Goal: Transaction & Acquisition: Obtain resource

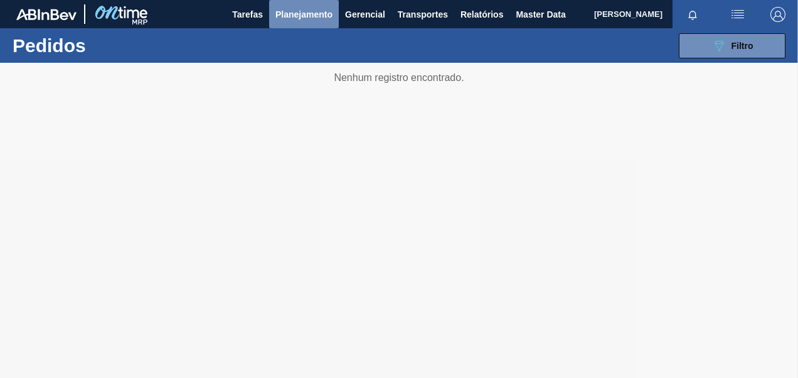
click at [313, 23] on button "Planejamento" at bounding box center [304, 14] width 70 height 28
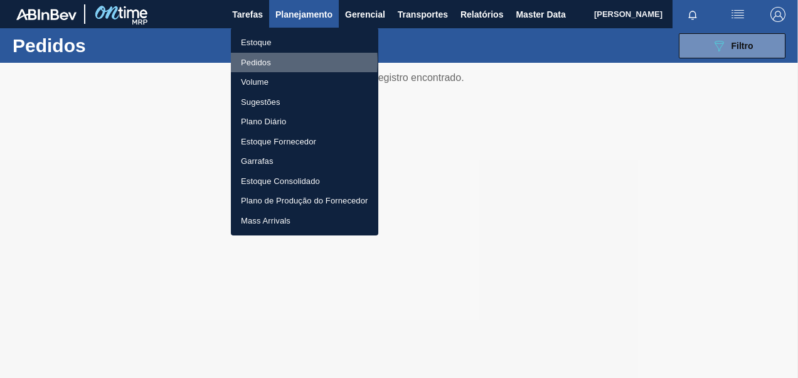
click at [259, 62] on li "Pedidos" at bounding box center [305, 63] width 148 height 20
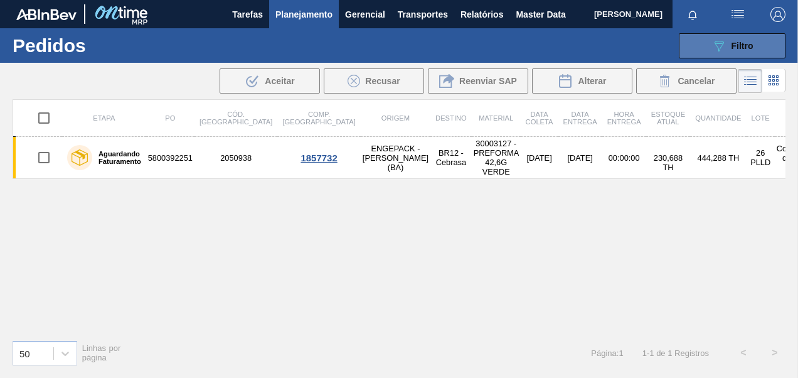
click at [723, 50] on icon "089F7B8B-B2A5-4AFE-B5C0-19BA573D28AC" at bounding box center [719, 45] width 15 height 15
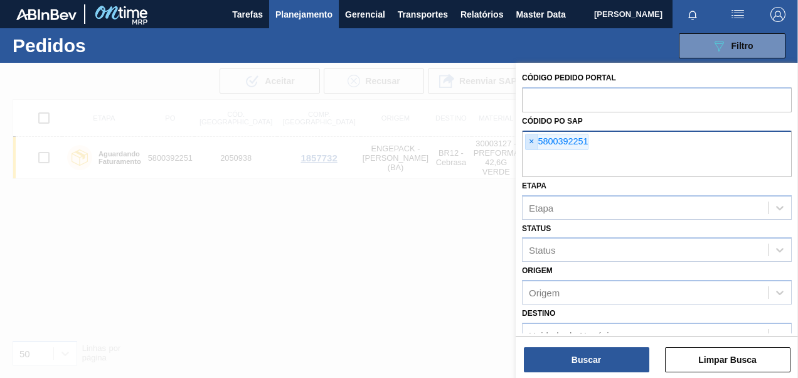
click at [530, 141] on span "×" at bounding box center [532, 141] width 12 height 15
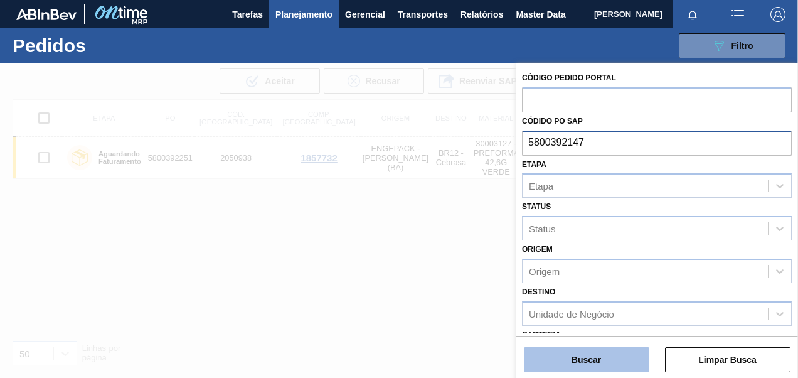
type input "5800392147"
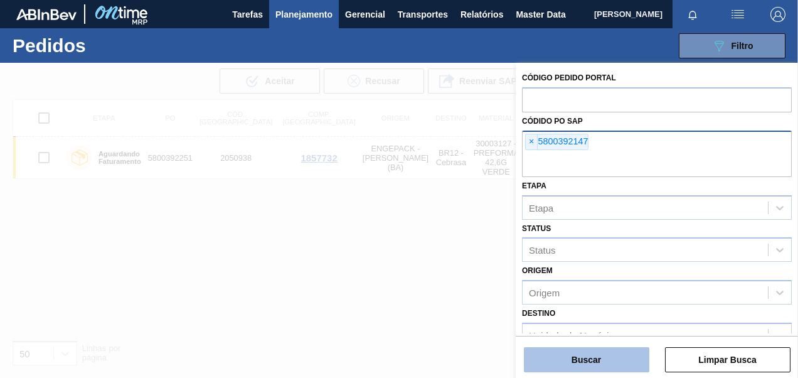
click at [601, 357] on button "Buscar" at bounding box center [587, 359] width 126 height 25
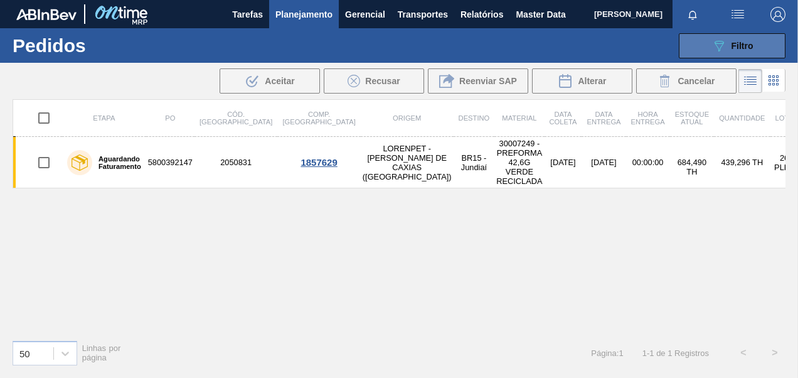
click at [724, 51] on icon "089F7B8B-B2A5-4AFE-B5C0-19BA573D28AC" at bounding box center [719, 45] width 15 height 15
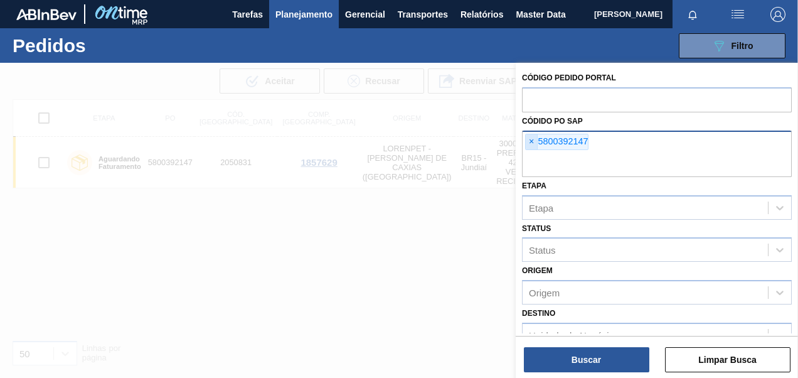
click at [530, 139] on span "×" at bounding box center [532, 141] width 12 height 15
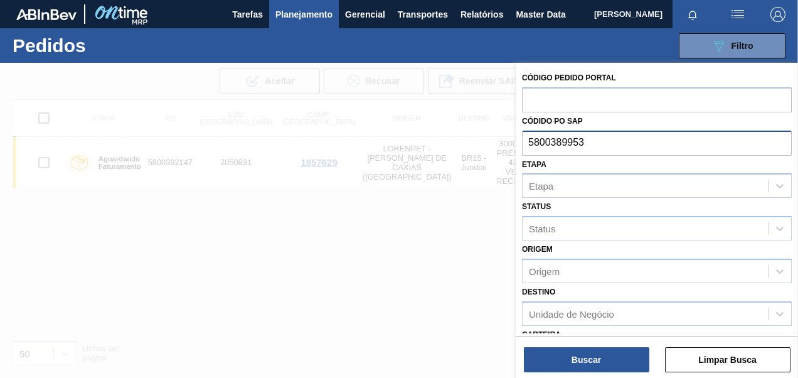
type input "5800389953"
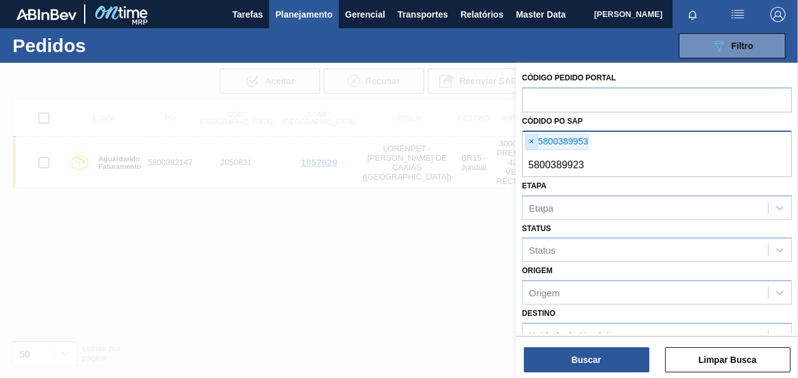
type input "5800389923"
click at [533, 143] on span "×" at bounding box center [532, 141] width 12 height 15
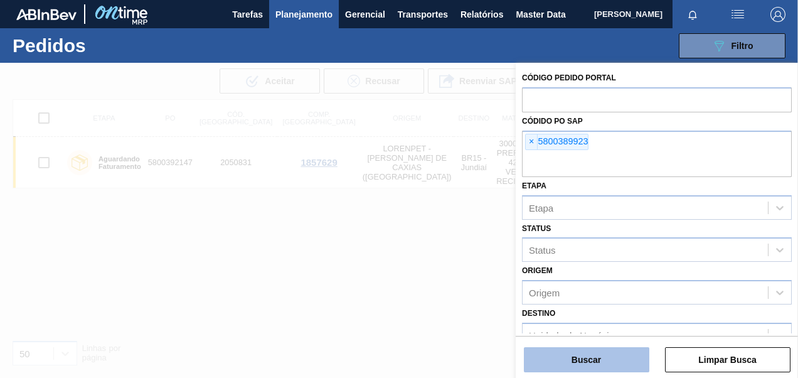
click at [585, 362] on button "Buscar" at bounding box center [587, 359] width 126 height 25
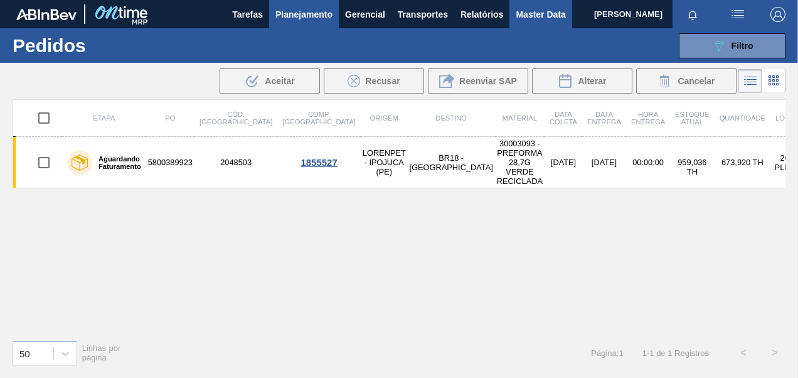
click at [515, 15] on button "Master Data" at bounding box center [541, 14] width 62 height 28
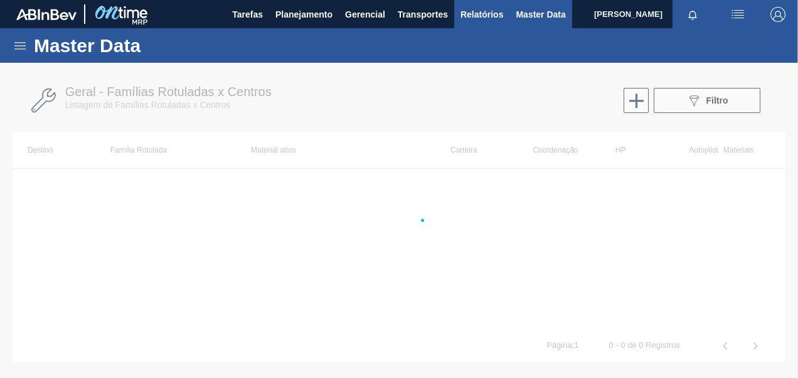
click at [494, 14] on span "Relatórios" at bounding box center [482, 14] width 43 height 15
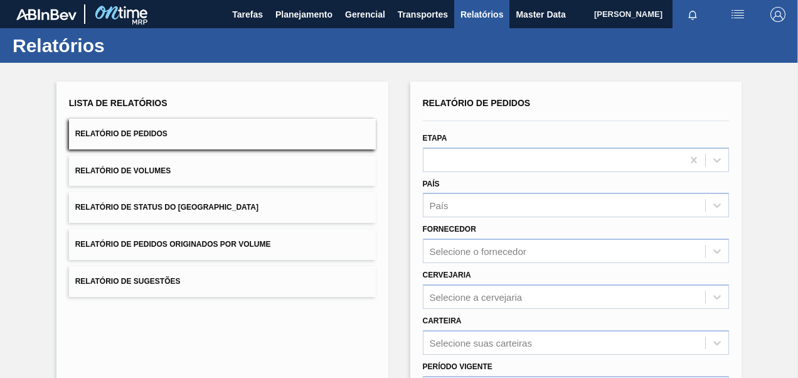
click at [204, 247] on span "Relatório de Pedidos Originados por Volume" at bounding box center [173, 244] width 196 height 9
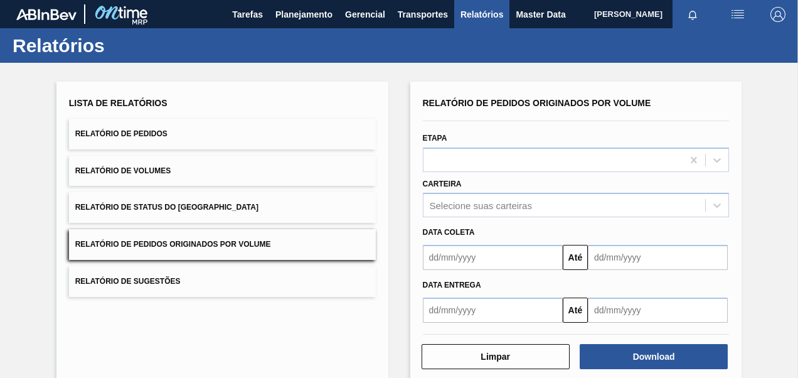
click at [193, 134] on button "Relatório de Pedidos" at bounding box center [222, 134] width 307 height 31
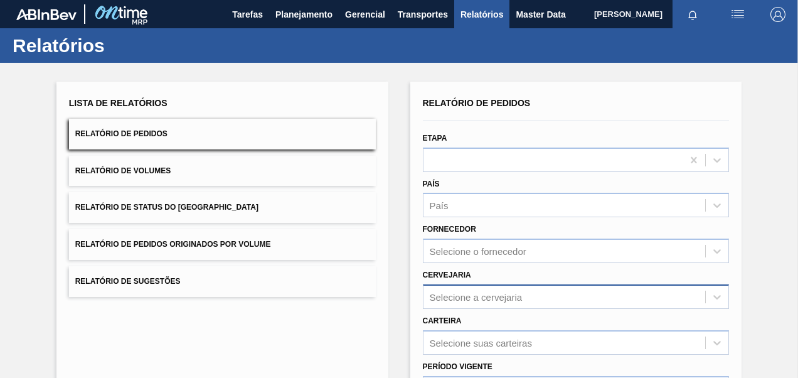
click at [475, 296] on div "Selecione a cervejaria" at bounding box center [576, 296] width 307 height 24
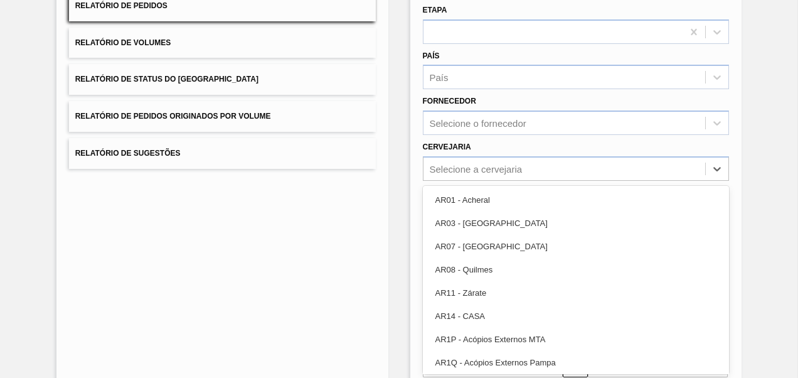
click at [386, 171] on div "Lista de Relatórios Relatório de Pedidos Relatório de Volumes Relatório de Stat…" at bounding box center [222, 196] width 332 height 484
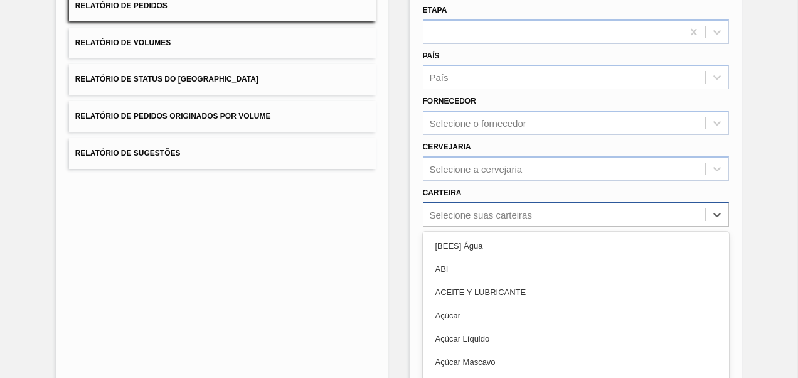
click at [453, 218] on div "option ABI focused, 2 of 101. 101 results available. Use Up and Down to choose …" at bounding box center [576, 214] width 307 height 24
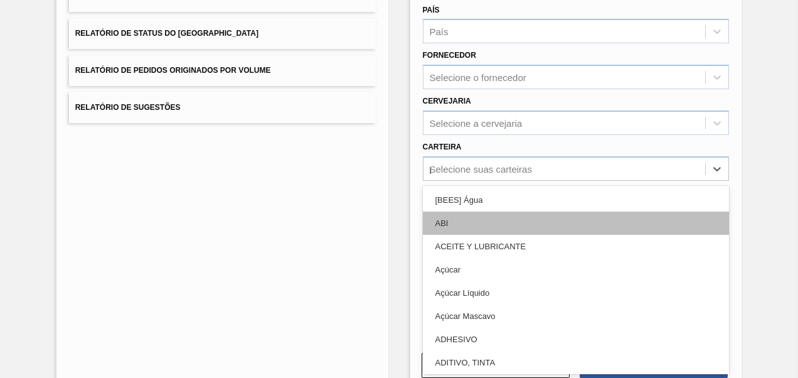
type input "pre"
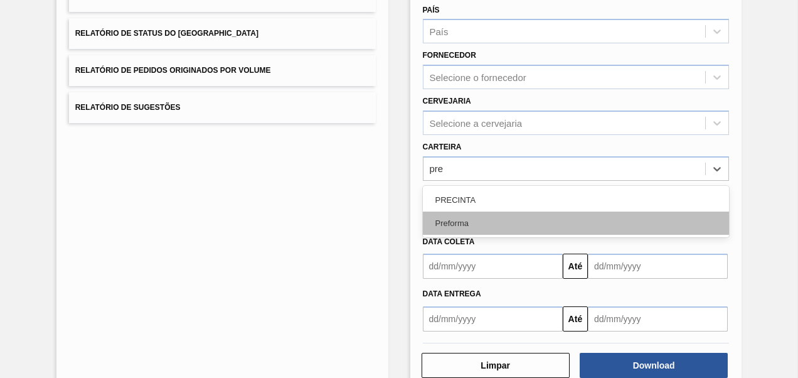
click at [456, 226] on div "Preforma" at bounding box center [576, 223] width 307 height 23
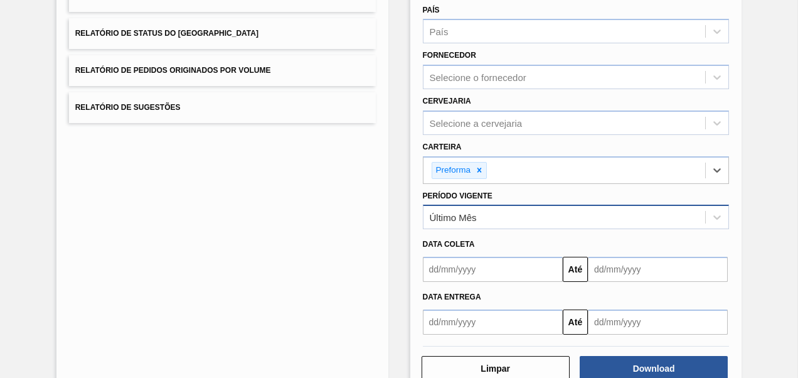
click at [488, 220] on div "Último Mês" at bounding box center [565, 217] width 282 height 18
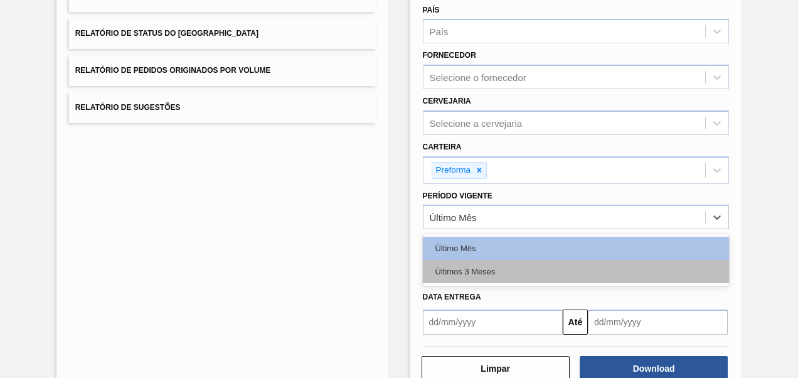
click at [483, 269] on div "Últimos 3 Meses" at bounding box center [576, 271] width 307 height 23
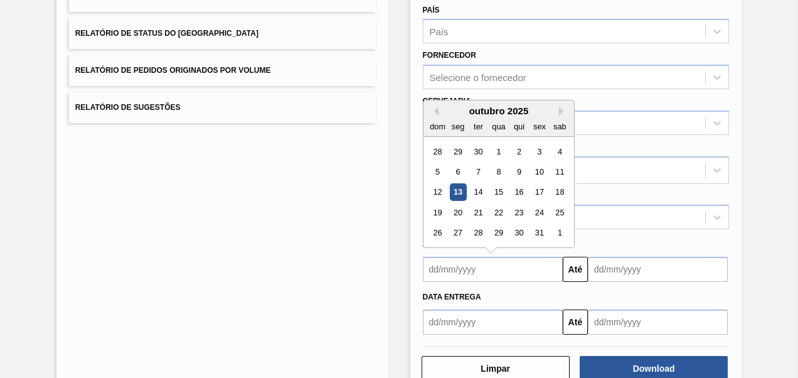
click at [481, 266] on input "text" at bounding box center [493, 269] width 140 height 25
type input "[DATE]"
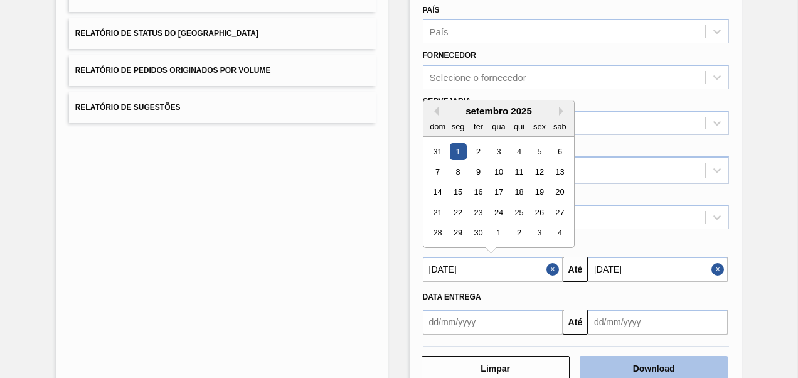
click at [658, 377] on button "Download" at bounding box center [654, 368] width 148 height 25
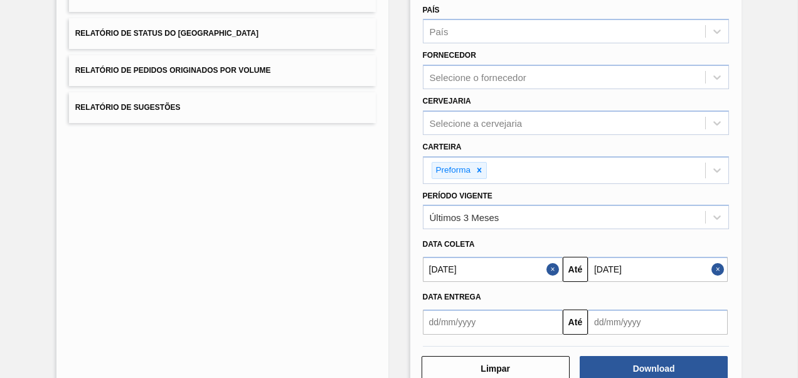
scroll to position [0, 0]
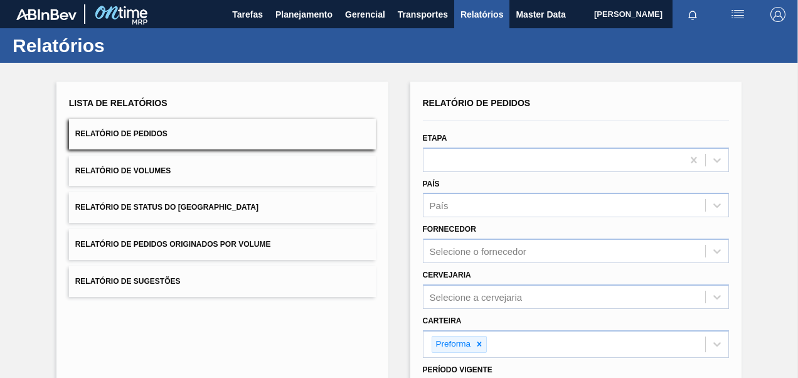
click at [171, 242] on span "Relatório de Pedidos Originados por Volume" at bounding box center [173, 244] width 196 height 9
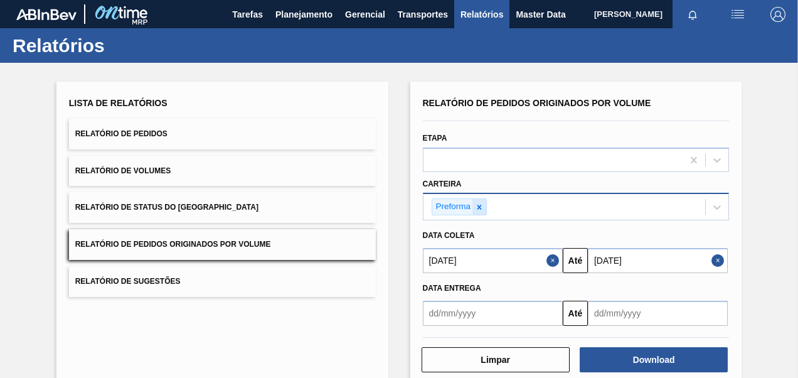
click at [478, 206] on icon at bounding box center [480, 207] width 4 height 4
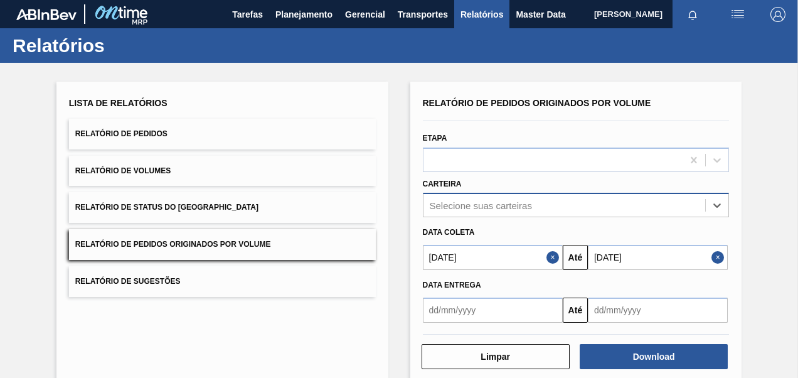
click at [478, 206] on div "option Preforma, deselected. Select is focused ,type to refine list, press Down…" at bounding box center [576, 205] width 307 height 24
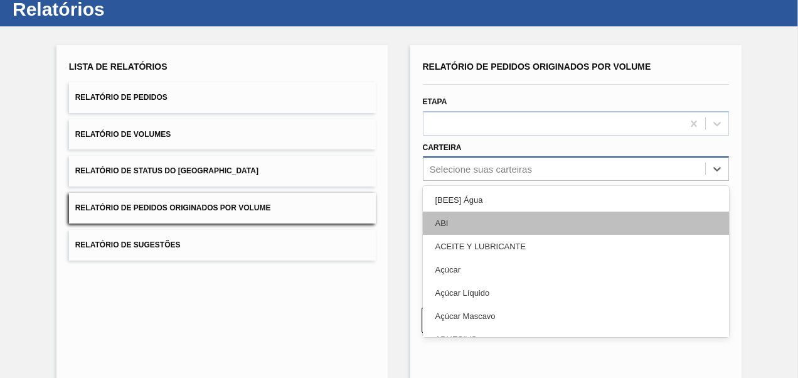
scroll to position [38, 0]
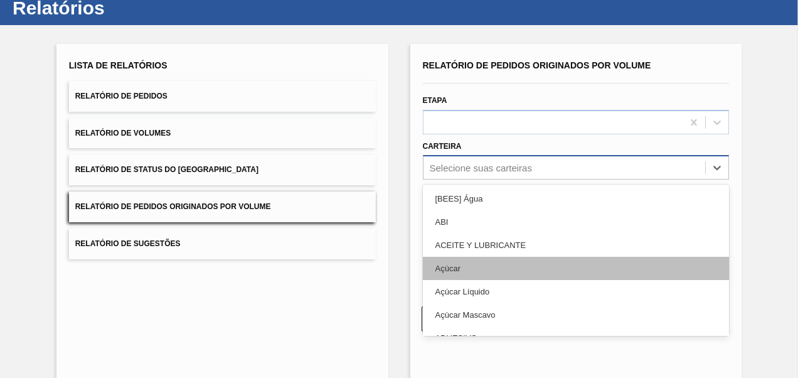
click at [456, 266] on div "Açúcar" at bounding box center [576, 268] width 307 height 23
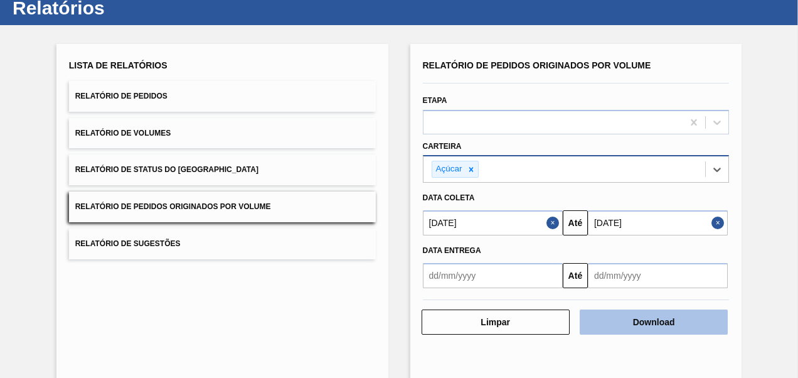
click at [626, 330] on button "Download" at bounding box center [654, 321] width 148 height 25
